Goal: Information Seeking & Learning: Understand process/instructions

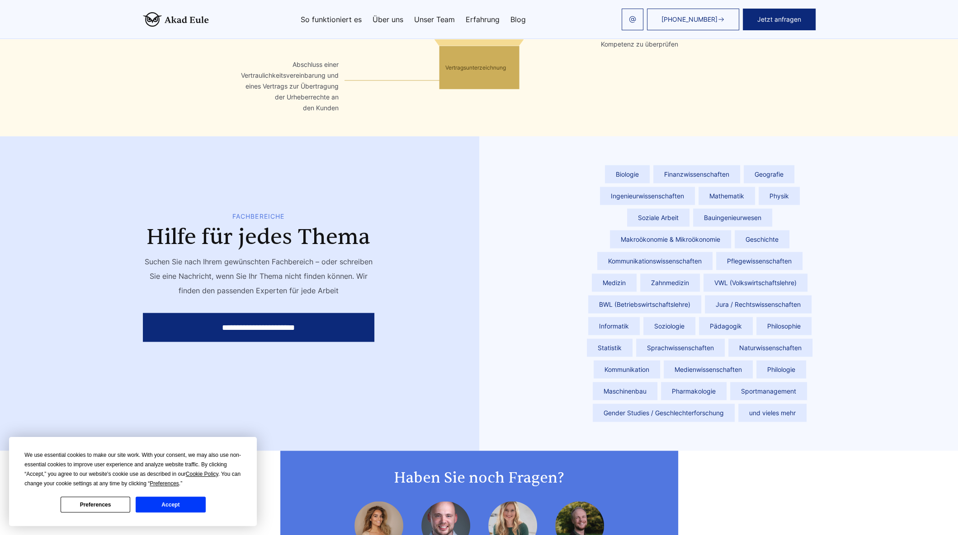
scroll to position [2180, 0]
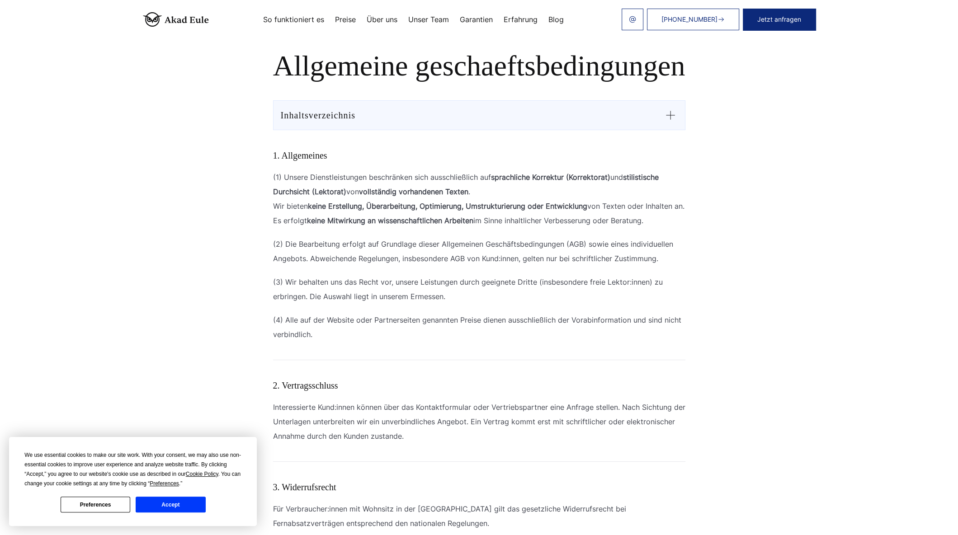
click at [360, 57] on h1 "Allgemeine geschaeftsbedingungen" at bounding box center [479, 66] width 535 height 33
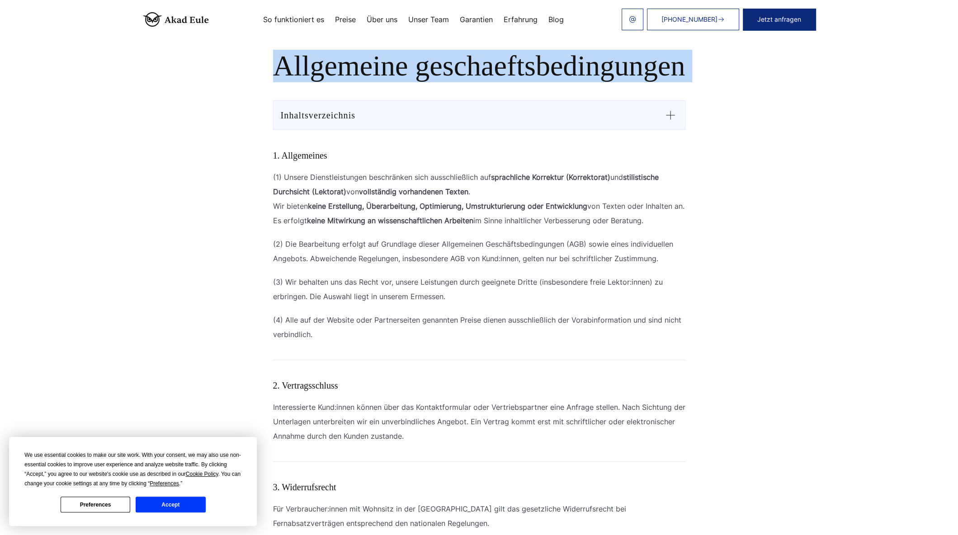
click at [360, 57] on h1 "Allgemeine geschaeftsbedingungen" at bounding box center [479, 66] width 535 height 33
copy section "Allgemeine geschaeftsbedingungen"
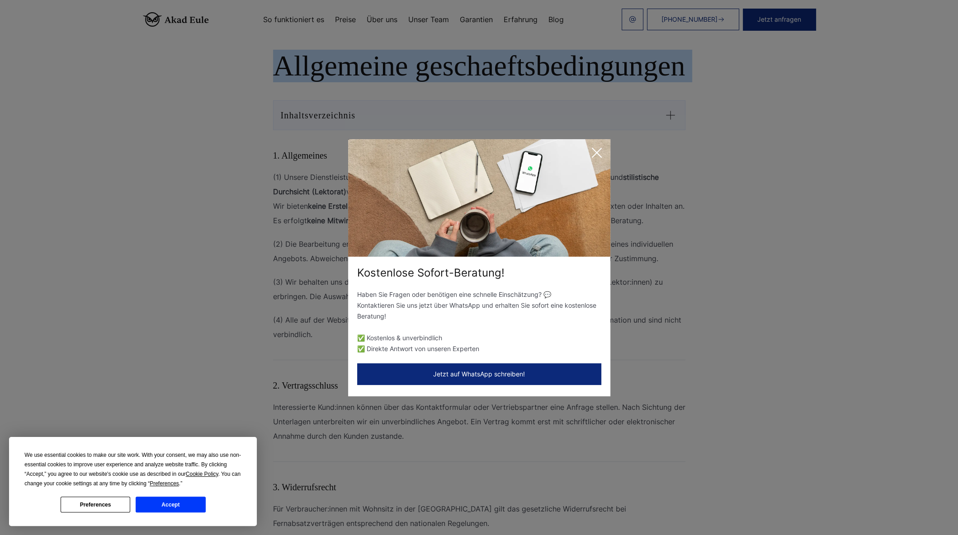
click at [594, 153] on icon at bounding box center [597, 153] width 18 height 18
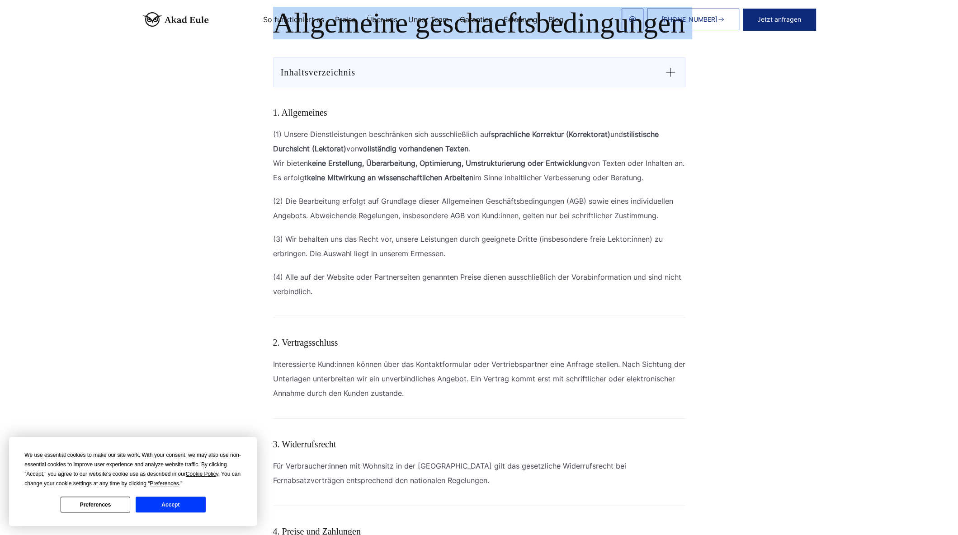
scroll to position [303, 0]
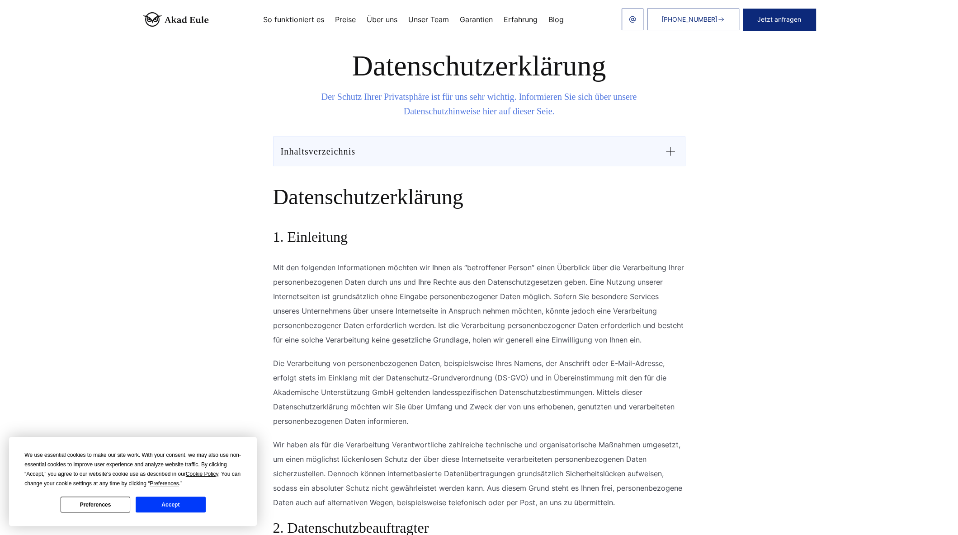
click at [381, 197] on h2 "Datenschutzerklärung" at bounding box center [479, 200] width 412 height 33
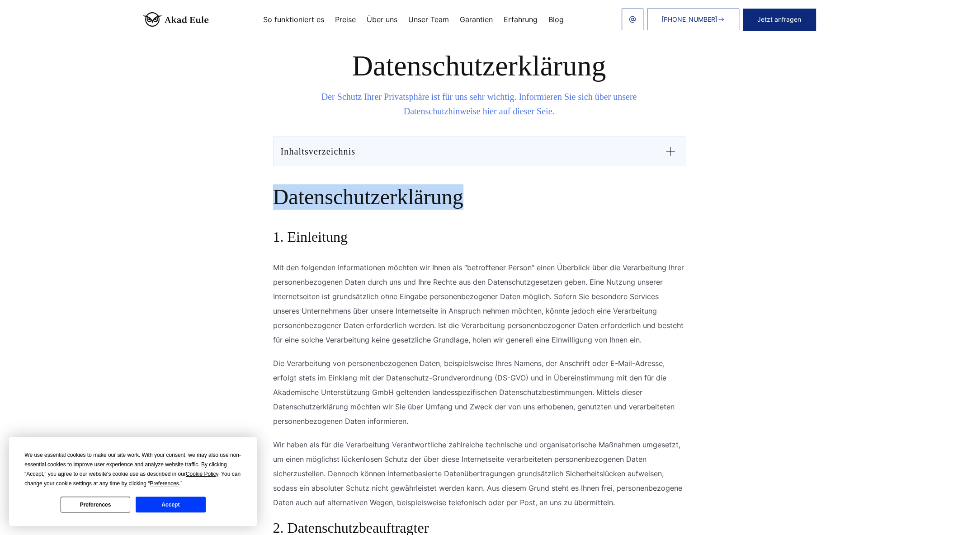
click at [381, 197] on h2 "Datenschutzerklärung" at bounding box center [479, 200] width 412 height 33
copy h2 "Datenschutzerklärung"
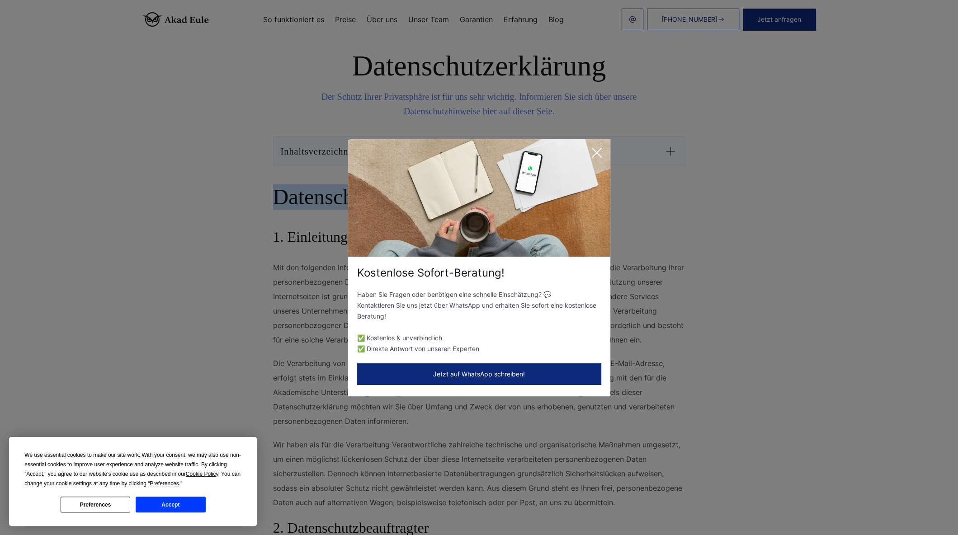
click at [600, 150] on icon at bounding box center [597, 153] width 18 height 18
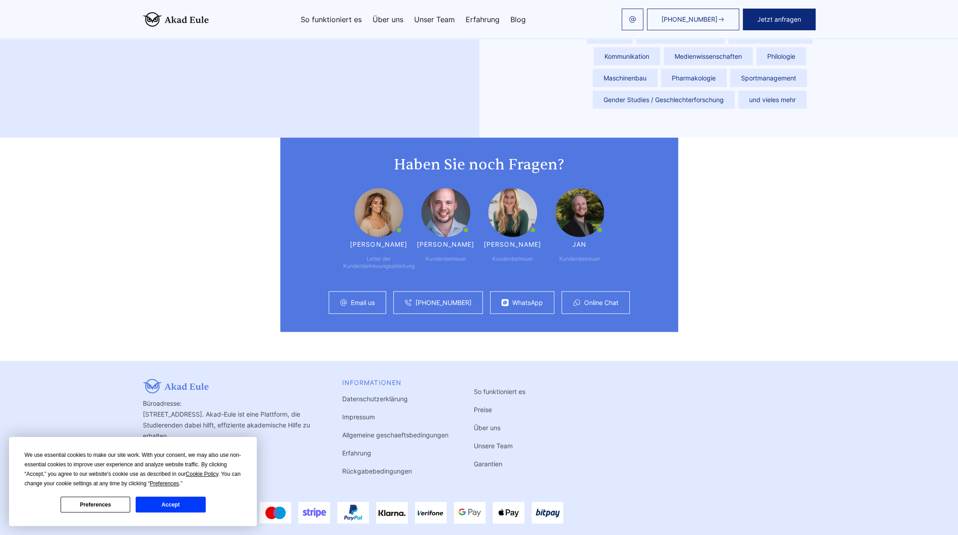
scroll to position [2187, 0]
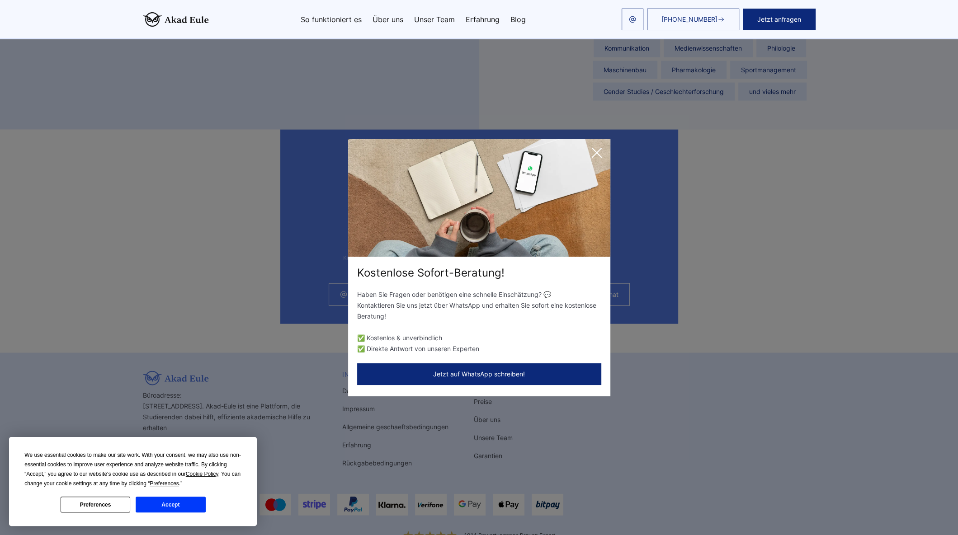
click at [591, 152] on icon at bounding box center [597, 153] width 18 height 18
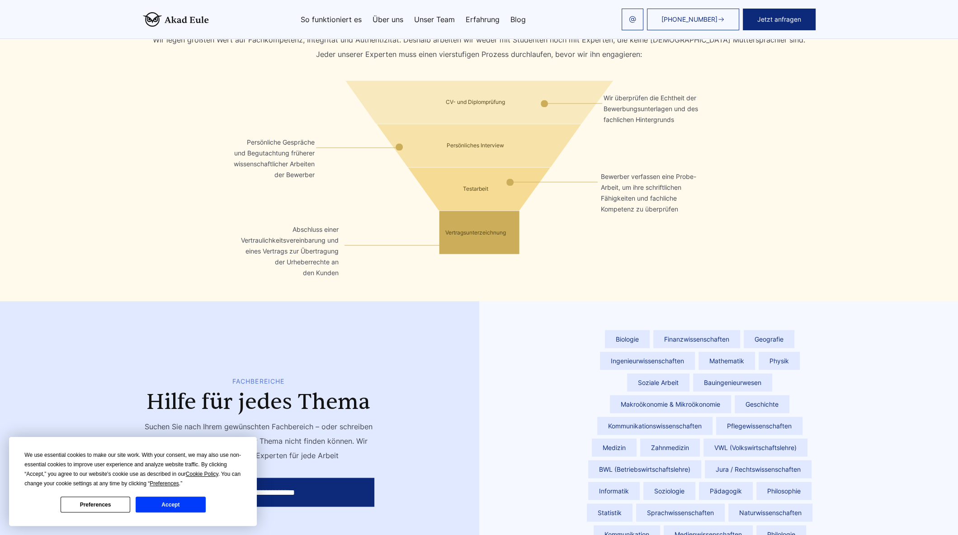
scroll to position [1712, 0]
